Goal: Transaction & Acquisition: Purchase product/service

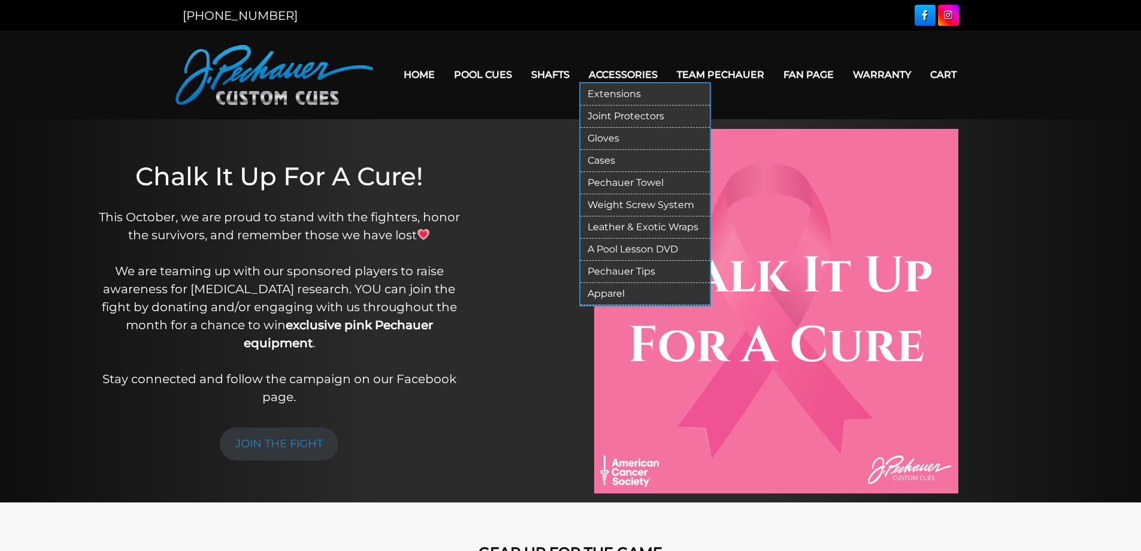
click at [609, 138] on link "Gloves" at bounding box center [645, 139] width 129 height 22
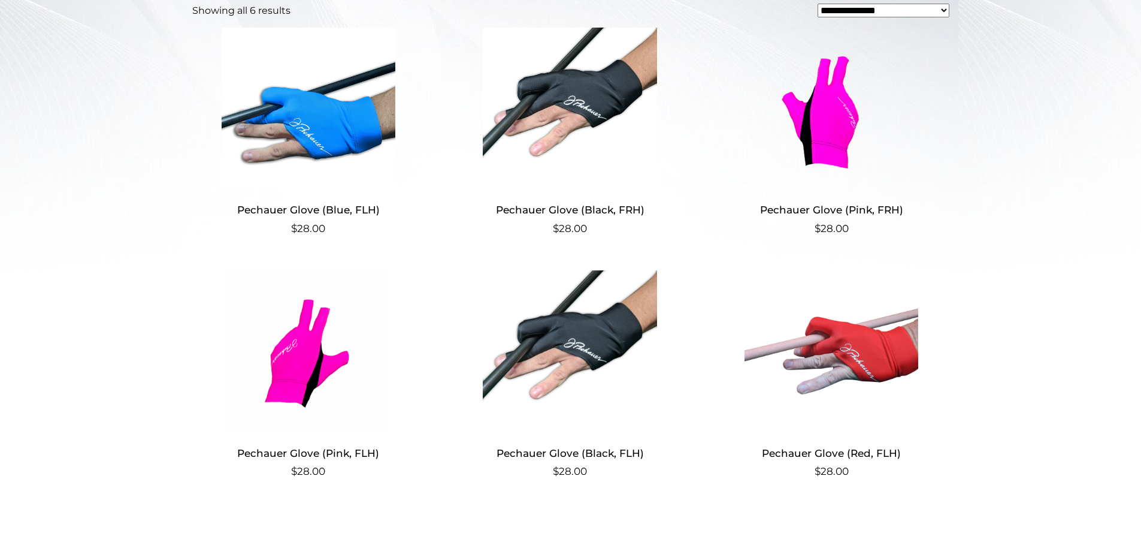
scroll to position [419, 0]
click at [596, 357] on img at bounding box center [570, 351] width 233 height 162
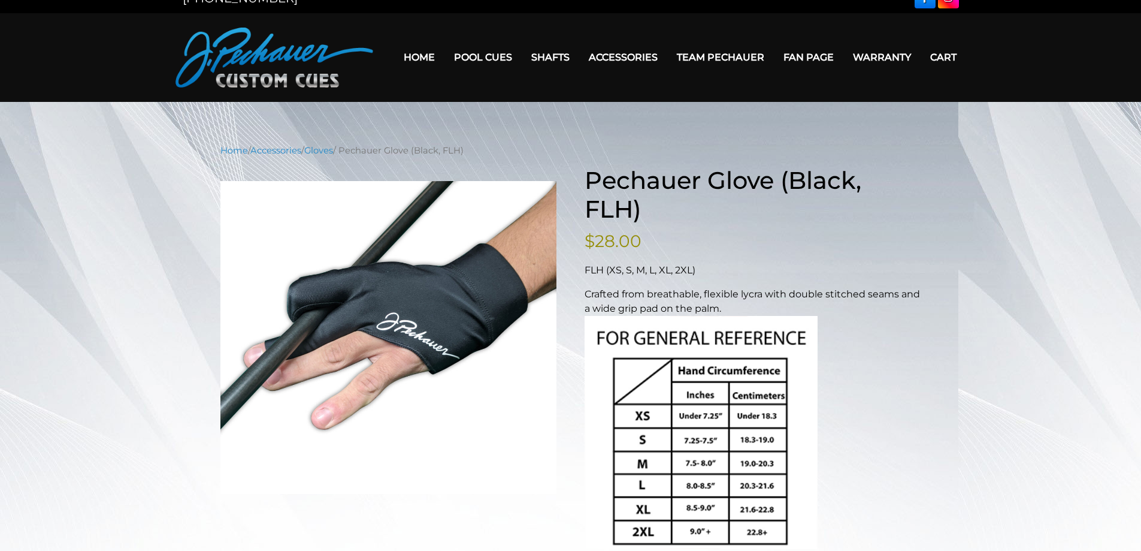
scroll to position [14, 0]
